Goal: Transaction & Acquisition: Obtain resource

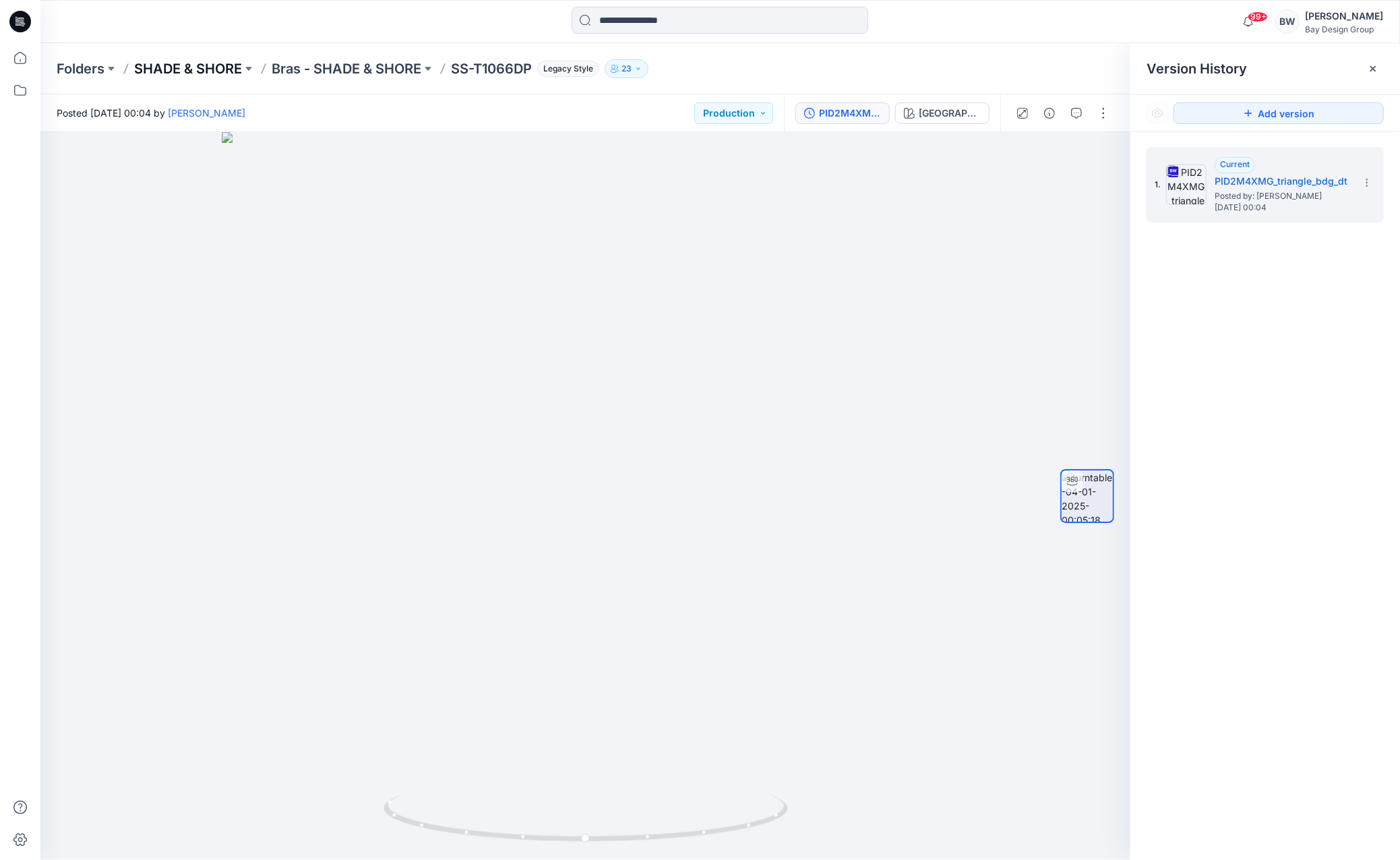
click at [217, 68] on p "SHADE & SHORE" at bounding box center [188, 69] width 108 height 19
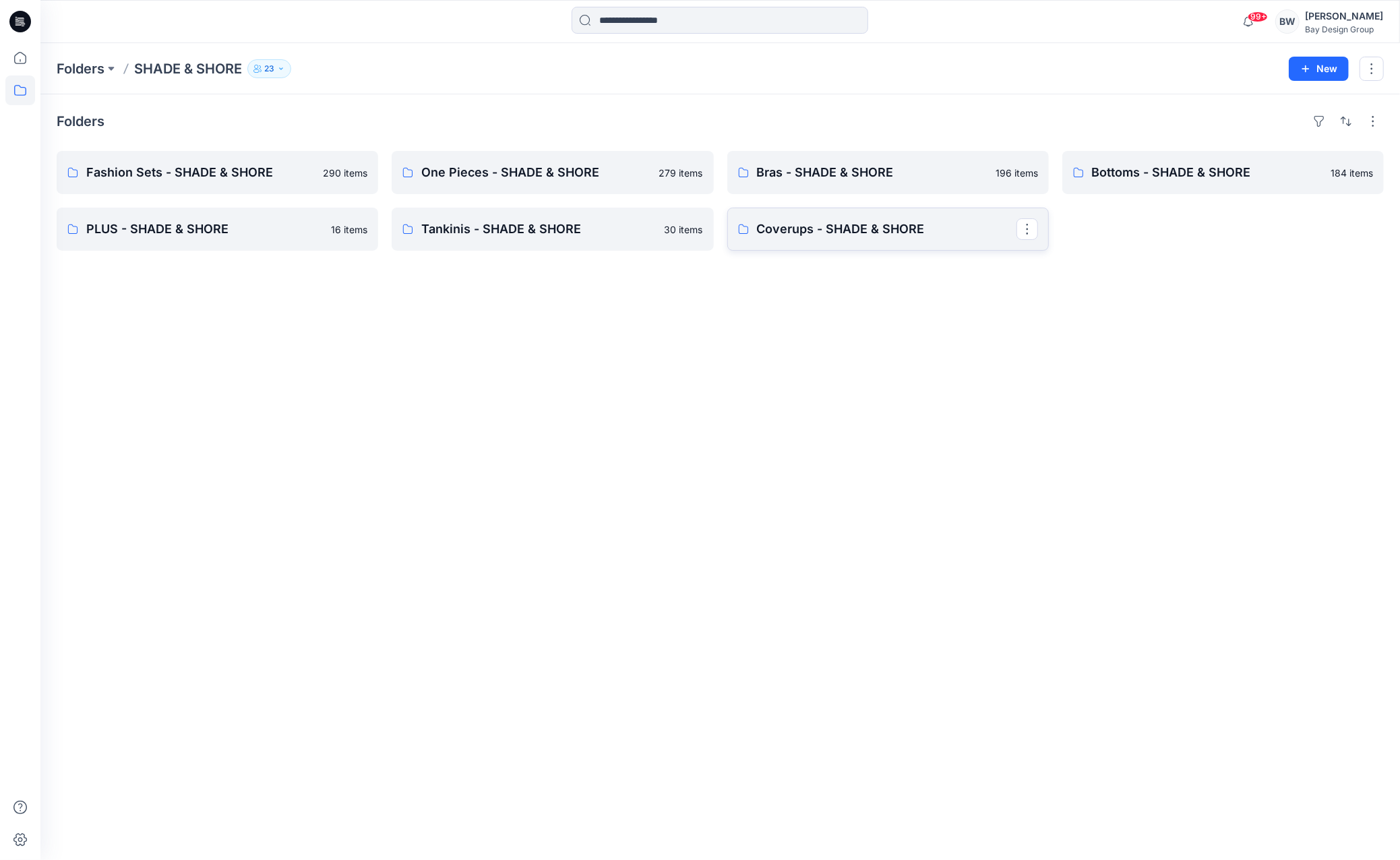
click at [800, 225] on p "Coverups - SHADE & SHORE" at bounding box center [886, 229] width 259 height 19
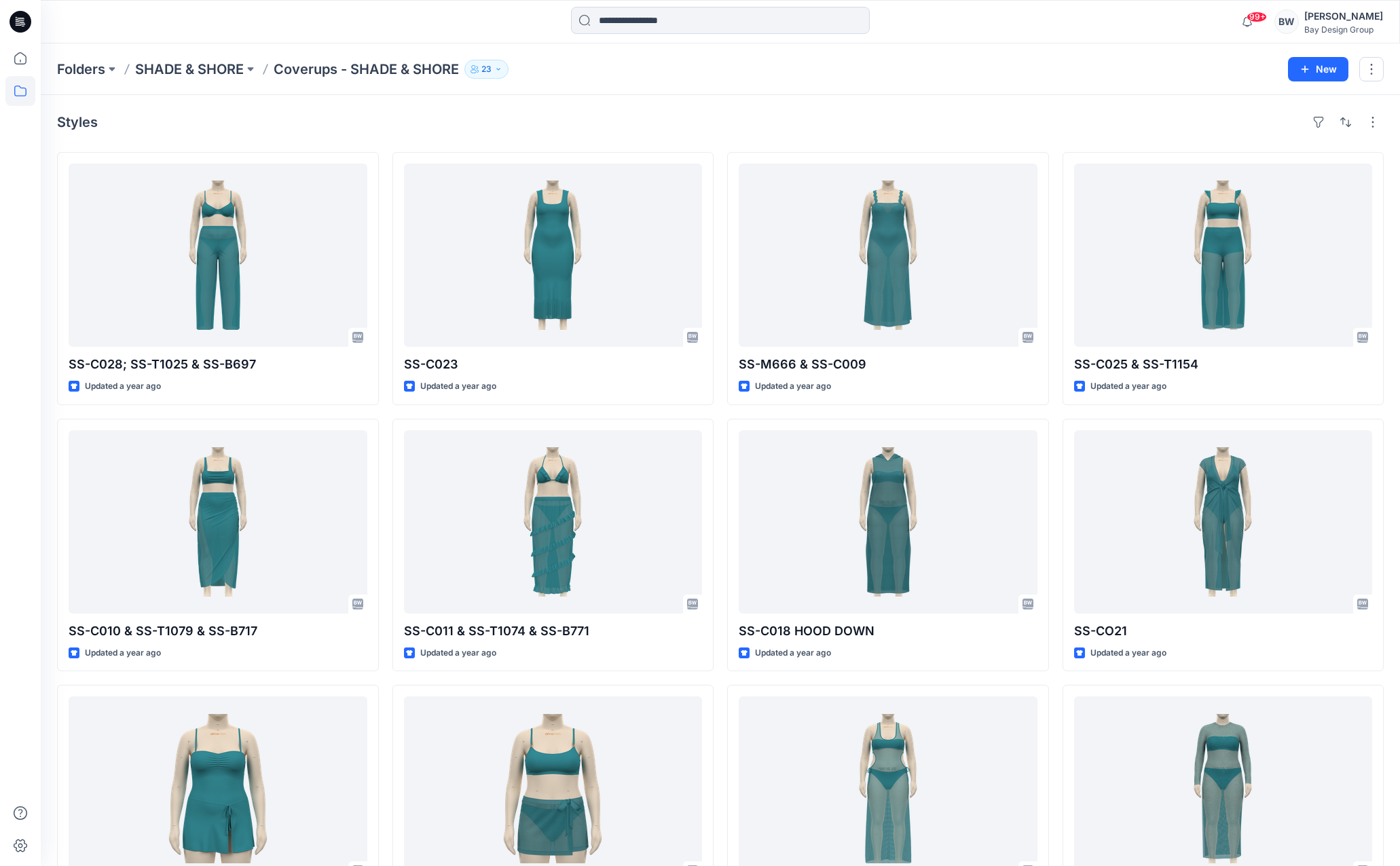
click at [227, 79] on div "Folders SHADE & SHORE Coverups - SHADE & SHORE 23 New" at bounding box center [720, 69] width 1360 height 51
click at [224, 72] on p "SHADE & SHORE" at bounding box center [190, 69] width 109 height 19
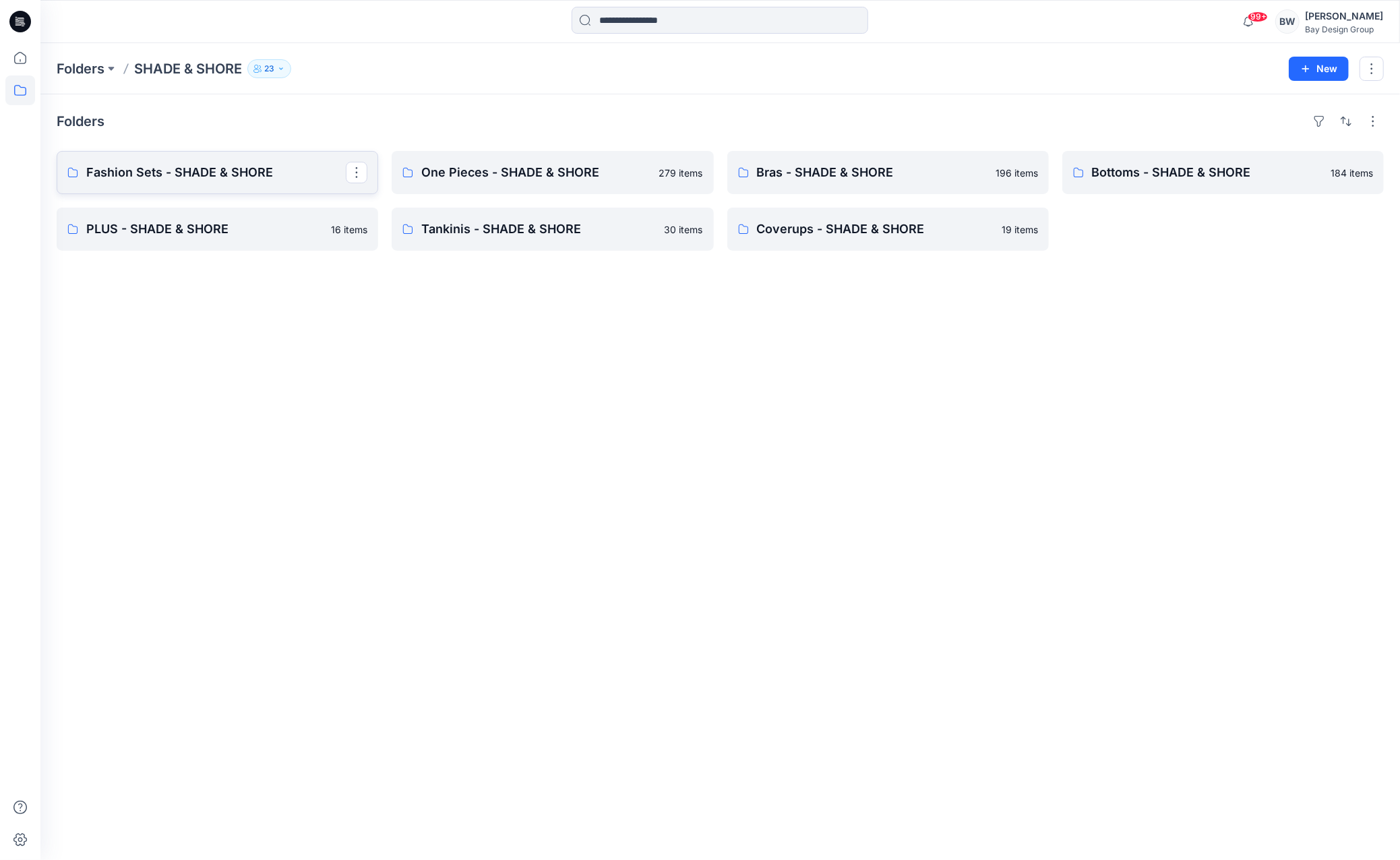
click at [163, 173] on p "Fashion Sets - SHADE & SHORE" at bounding box center [216, 172] width 259 height 19
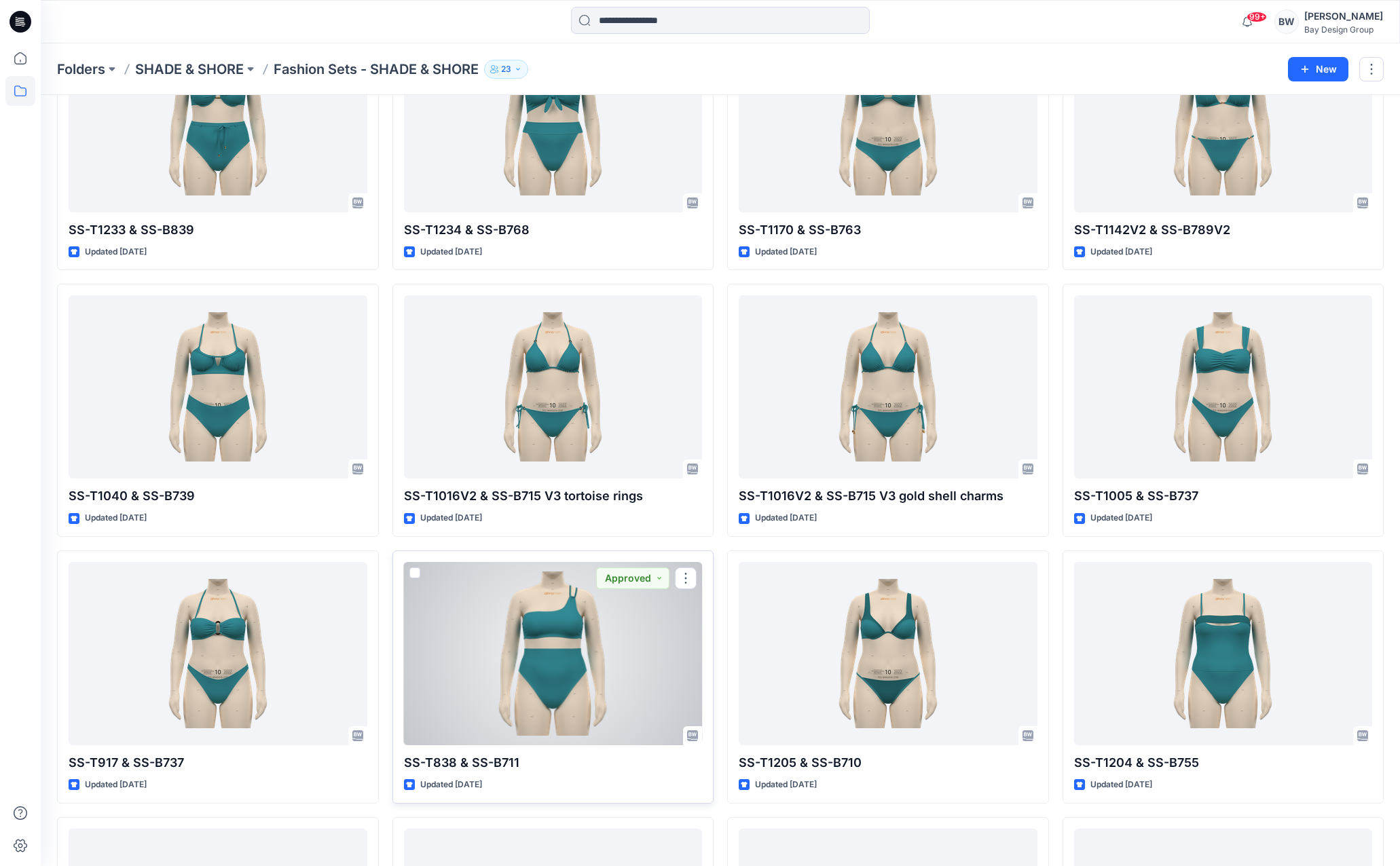
scroll to position [2073, 0]
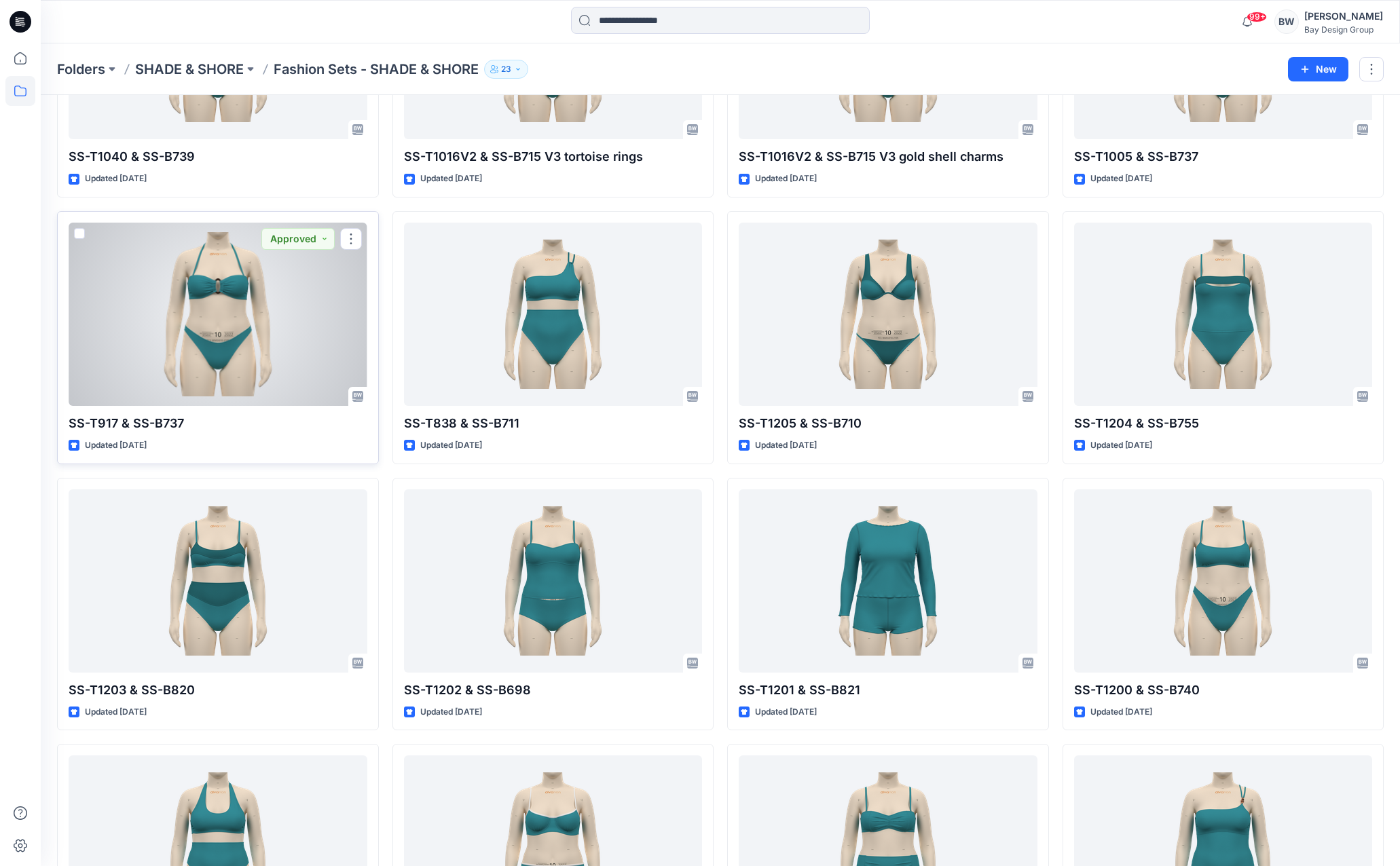
click at [268, 332] on div at bounding box center [218, 314] width 299 height 183
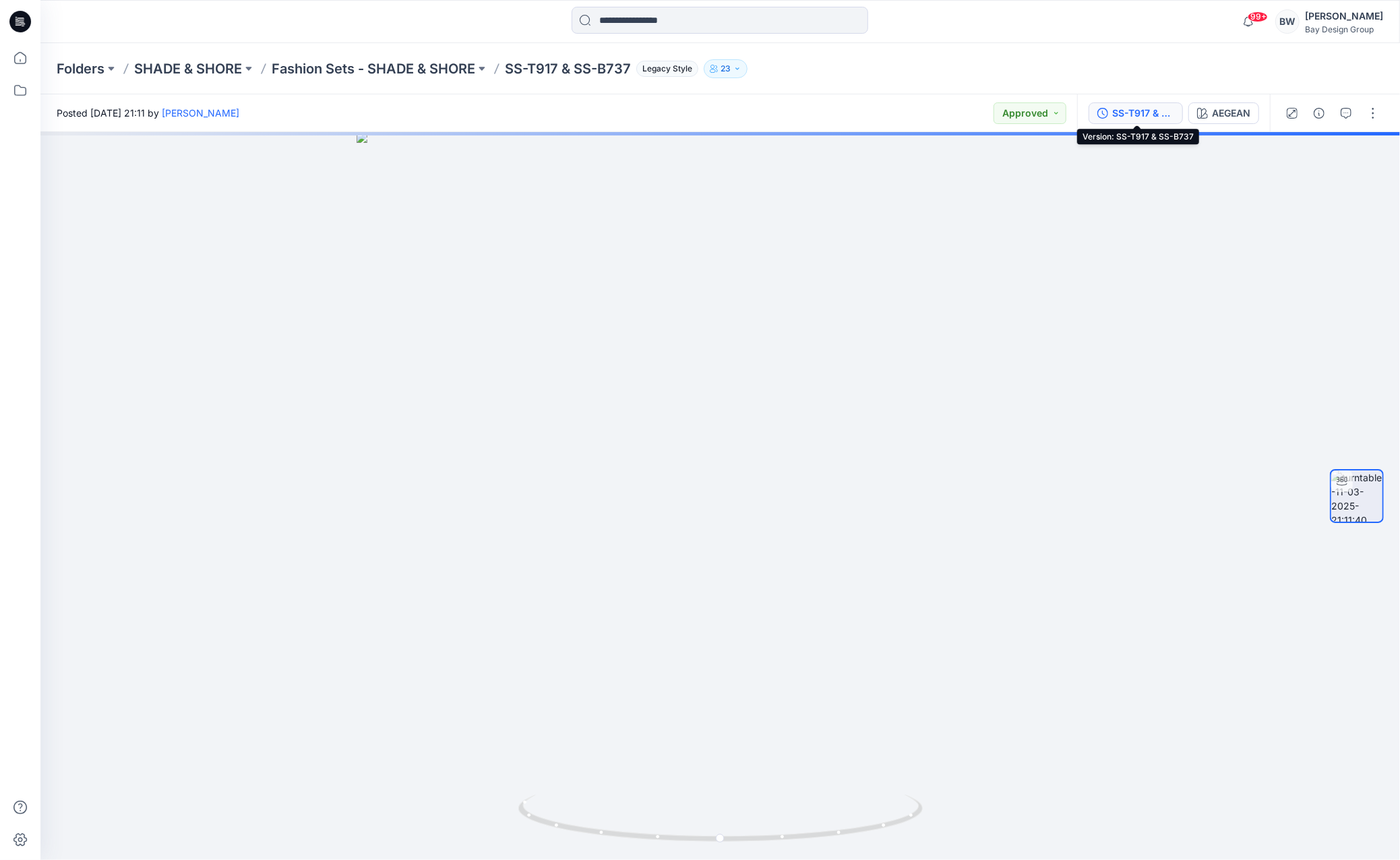
click at [1127, 117] on div "SS-T917 & SS-B737" at bounding box center [1144, 113] width 62 height 15
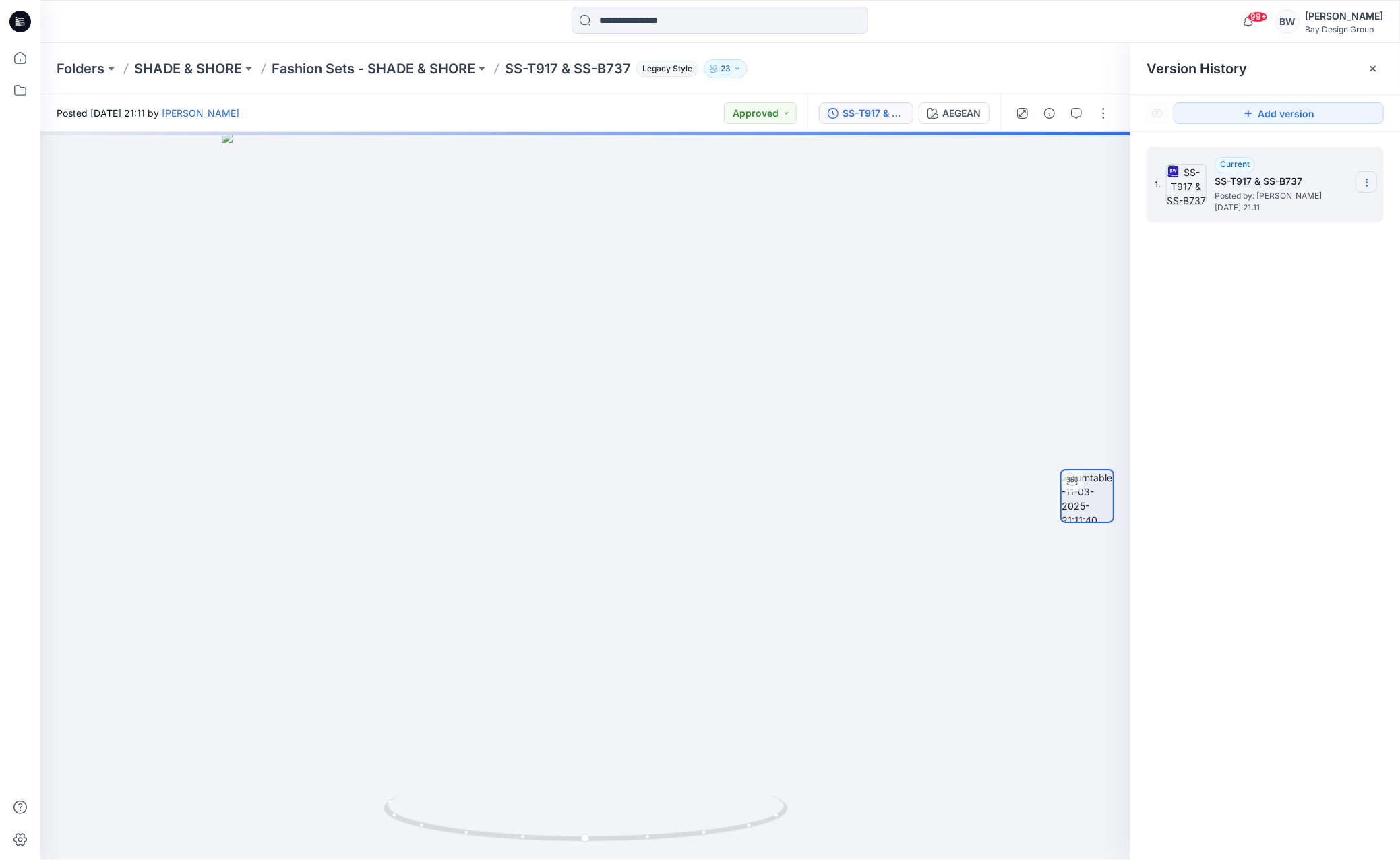
click at [1362, 180] on icon at bounding box center [1368, 183] width 11 height 11
click at [1300, 201] on span "Download Source BW File" at bounding box center [1299, 208] width 114 height 16
